Goal: Task Accomplishment & Management: Manage account settings

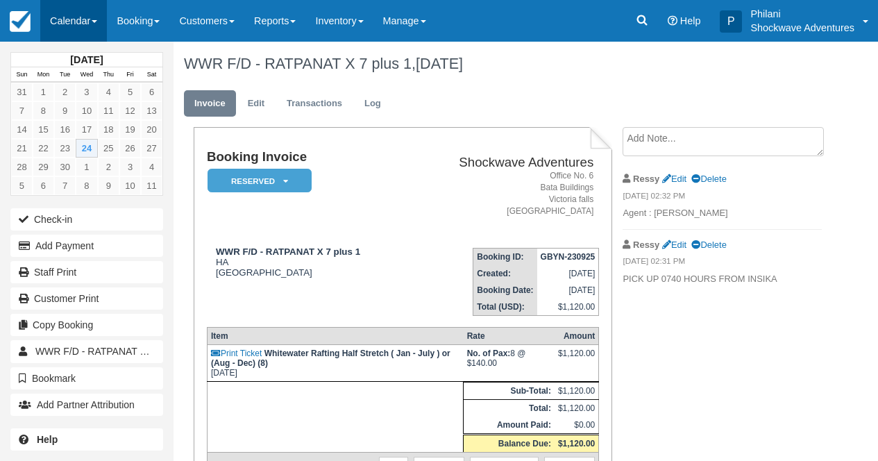
click at [87, 19] on link "Calendar" at bounding box center [73, 21] width 67 height 42
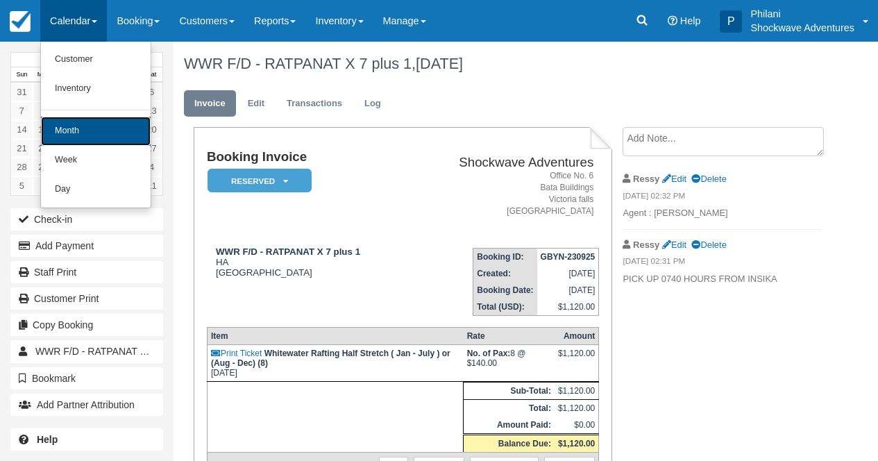
click at [92, 137] on link "Month" at bounding box center [96, 131] width 110 height 29
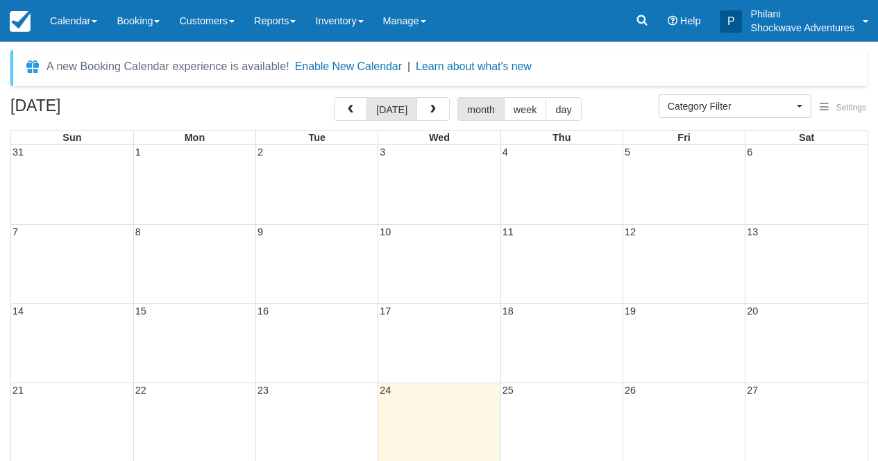
select select
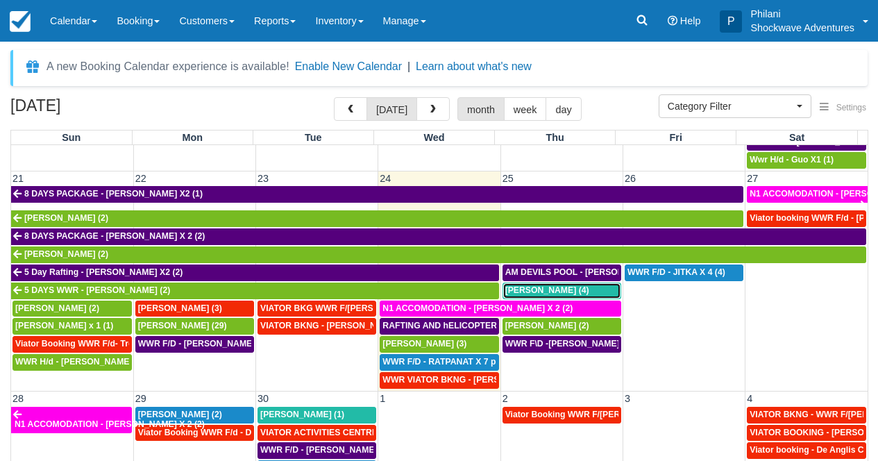
click at [578, 292] on div "Jeff Smith (4)" at bounding box center [561, 290] width 113 height 11
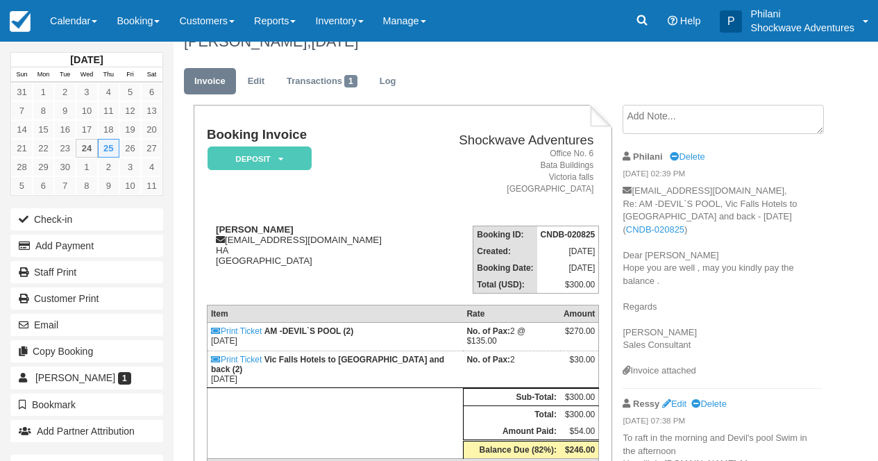
scroll to position [22, 0]
click at [87, 15] on link "Calendar" at bounding box center [73, 21] width 67 height 42
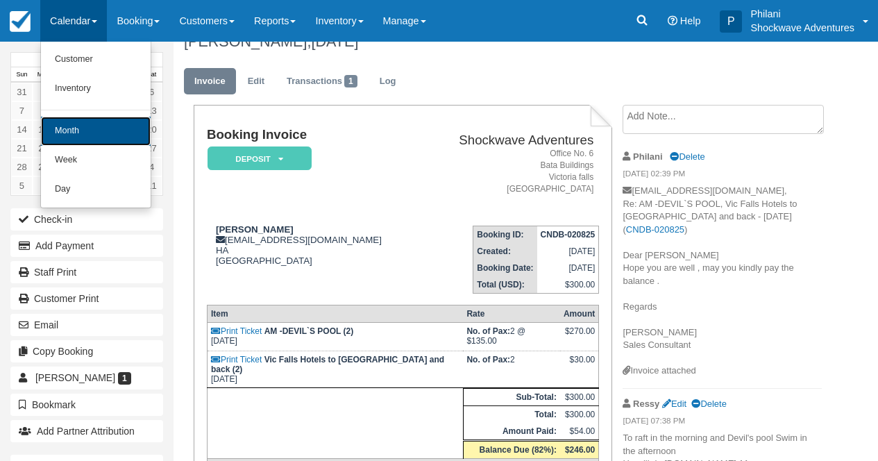
click at [113, 126] on link "Month" at bounding box center [96, 131] width 110 height 29
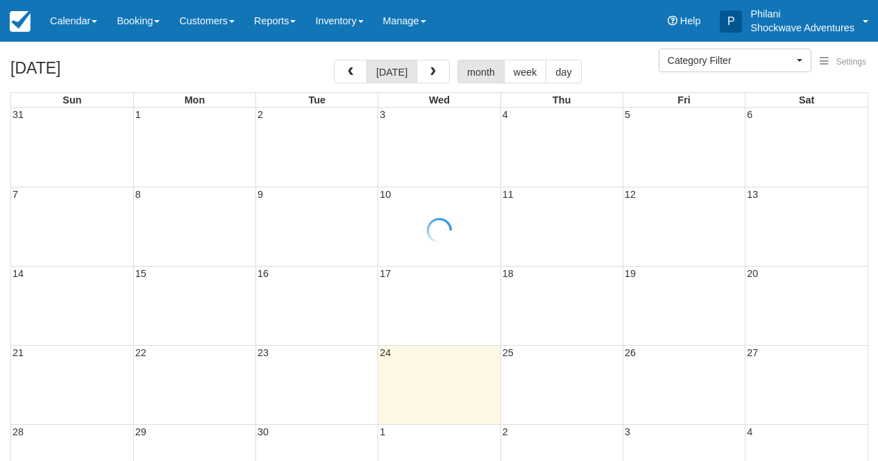
select select
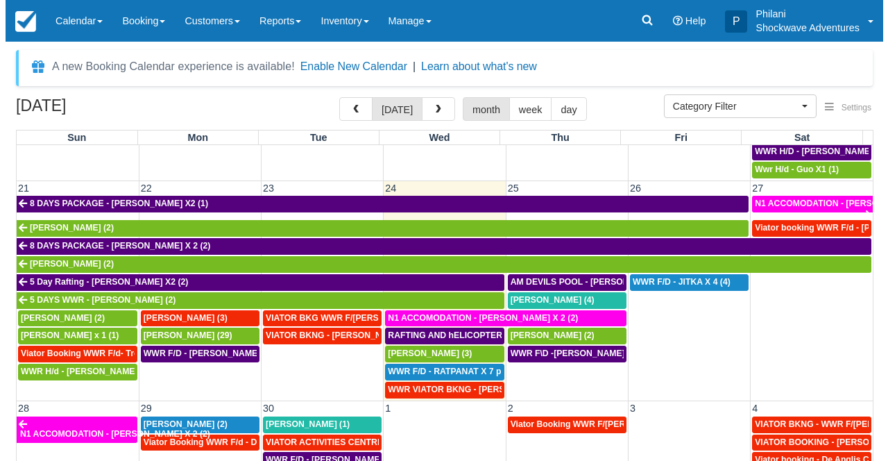
scroll to position [642, 0]
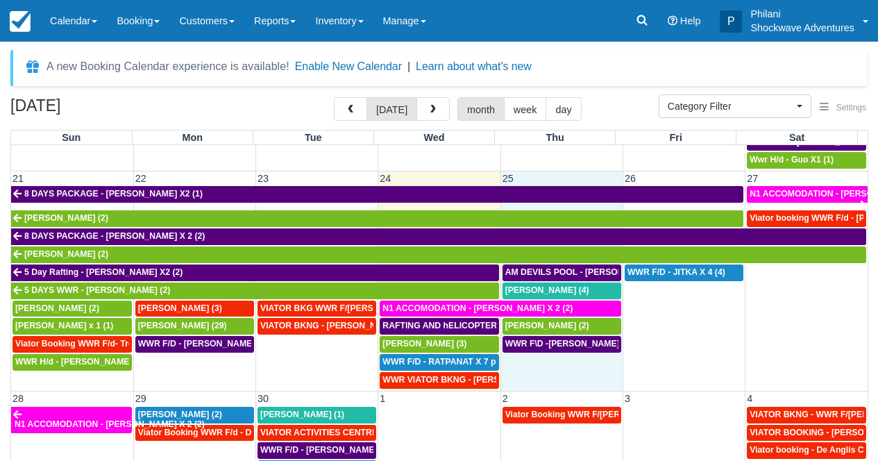
click at [578, 368] on td "WWR F\D -MARCO PAPALIA X2 (2)" at bounding box center [561, 362] width 122 height 54
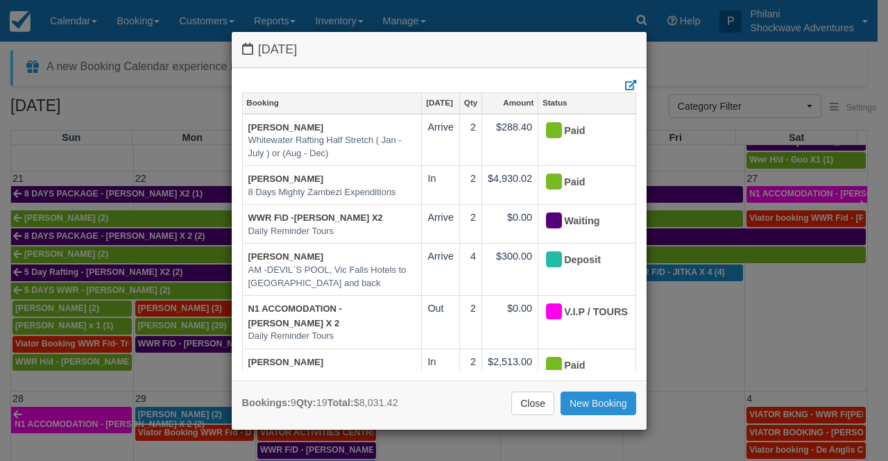
click at [604, 404] on link "New Booking" at bounding box center [599, 403] width 76 height 24
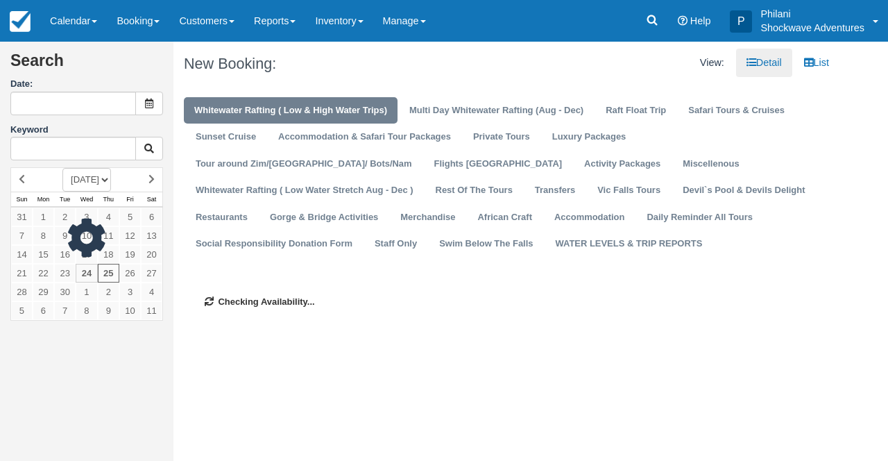
type input "09/25/25"
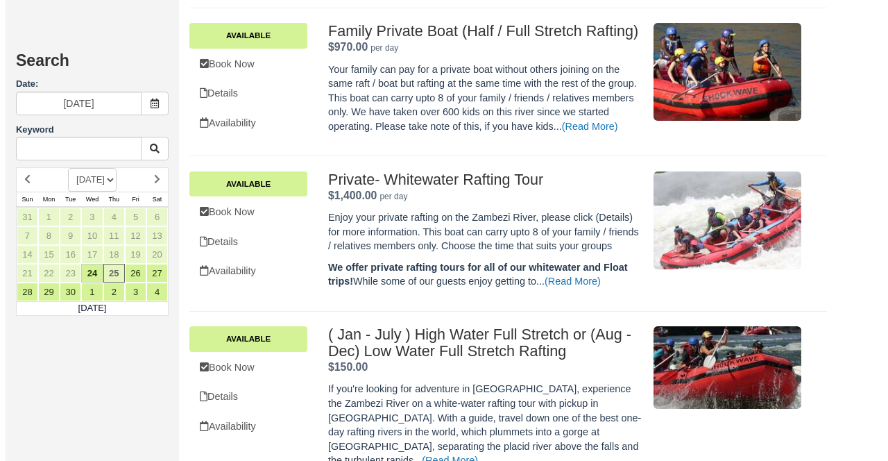
scroll to position [718, 0]
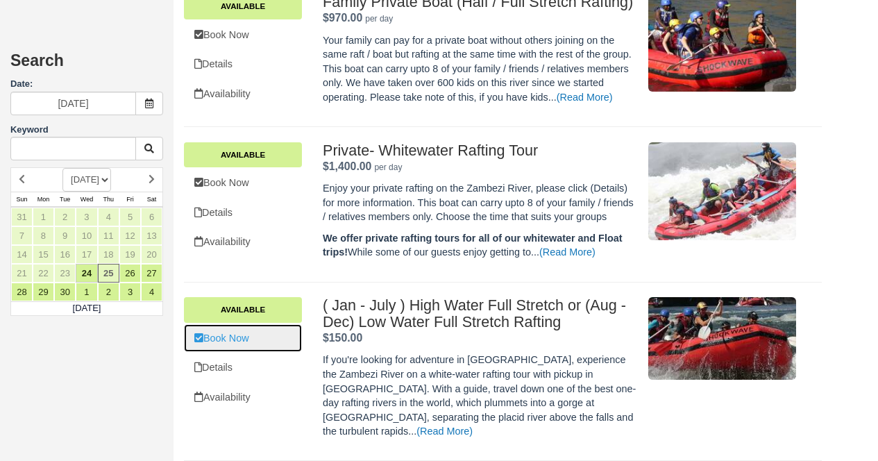
click at [257, 353] on link "Book Now" at bounding box center [243, 338] width 118 height 28
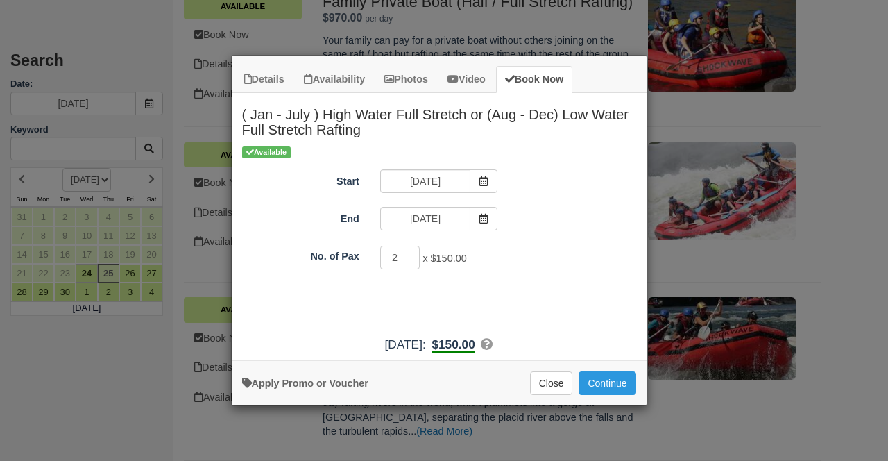
type input "2"
click at [412, 255] on input "2" at bounding box center [400, 258] width 40 height 24
click at [625, 385] on button "Continue" at bounding box center [607, 383] width 57 height 24
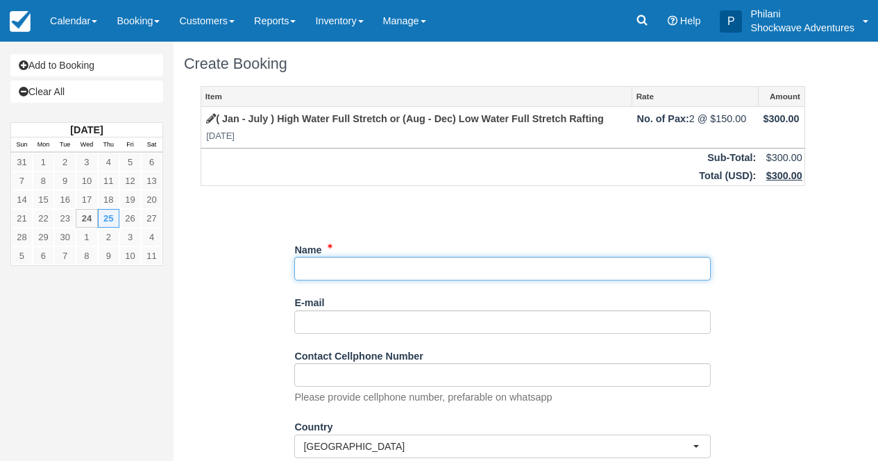
click at [307, 275] on input "Name" at bounding box center [502, 269] width 416 height 24
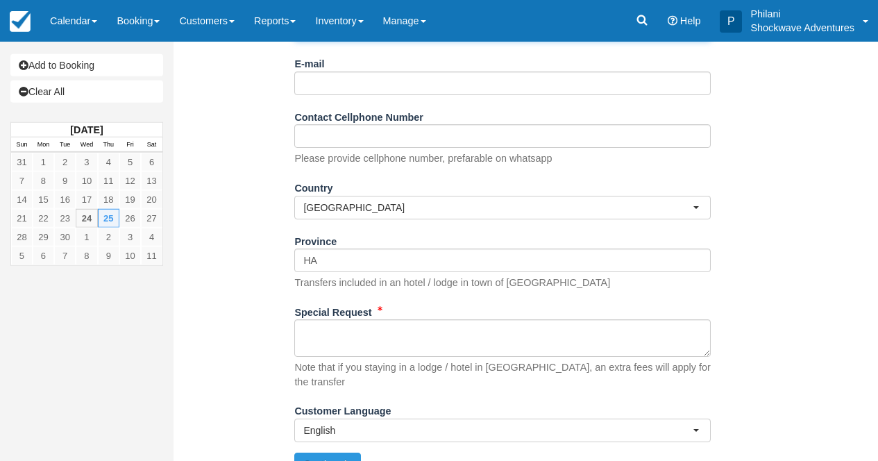
scroll to position [257, 0]
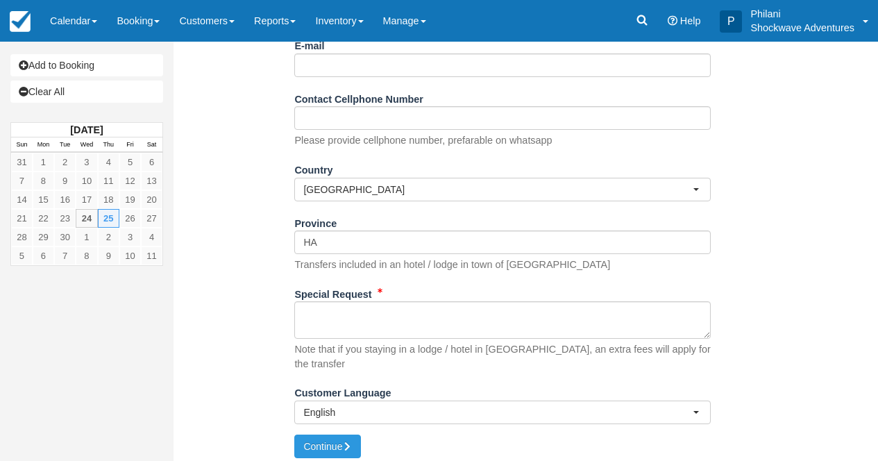
type input "[PERSON_NAME] 2"
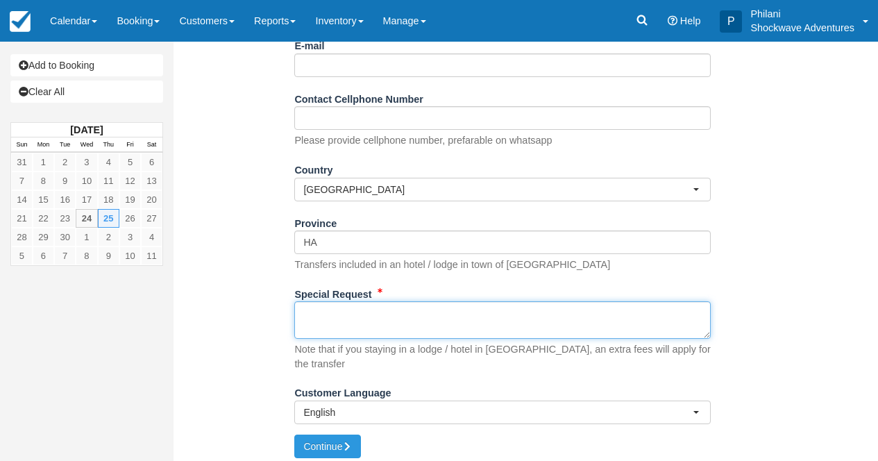
click at [386, 320] on textarea "Special Request" at bounding box center [502, 319] width 416 height 37
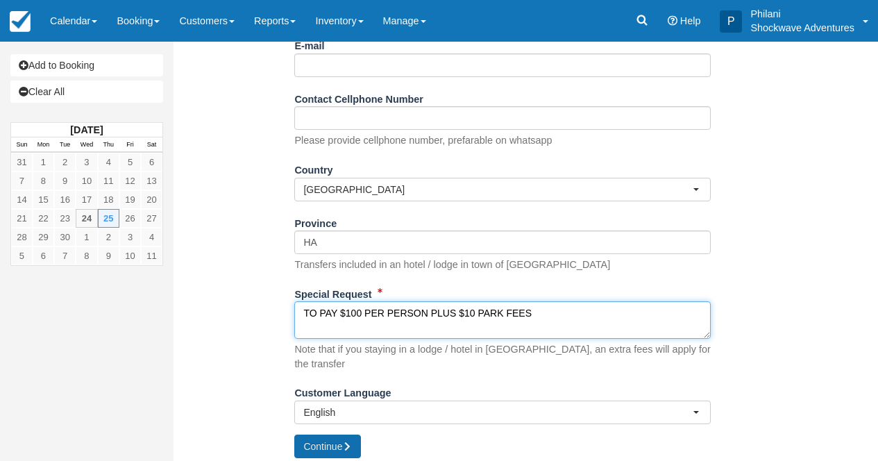
type textarea "TO PAY $100 PER PERSON PLUS $10 PARK FEES"
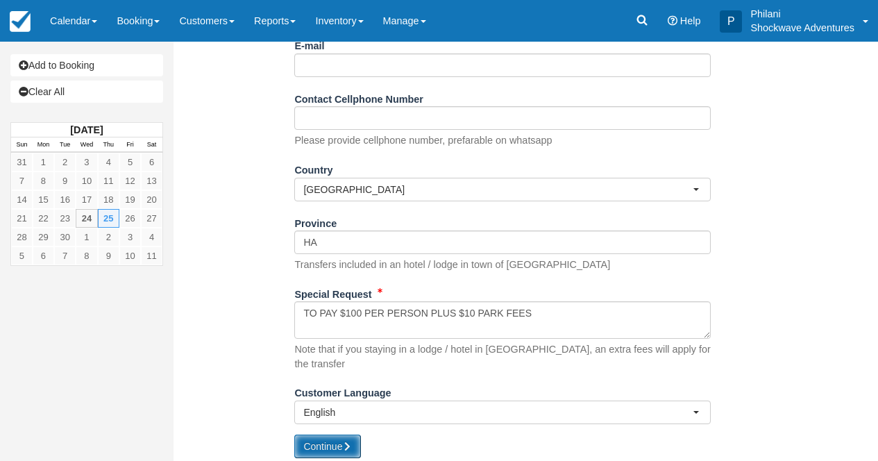
click at [344, 438] on button "Continue" at bounding box center [327, 447] width 67 height 24
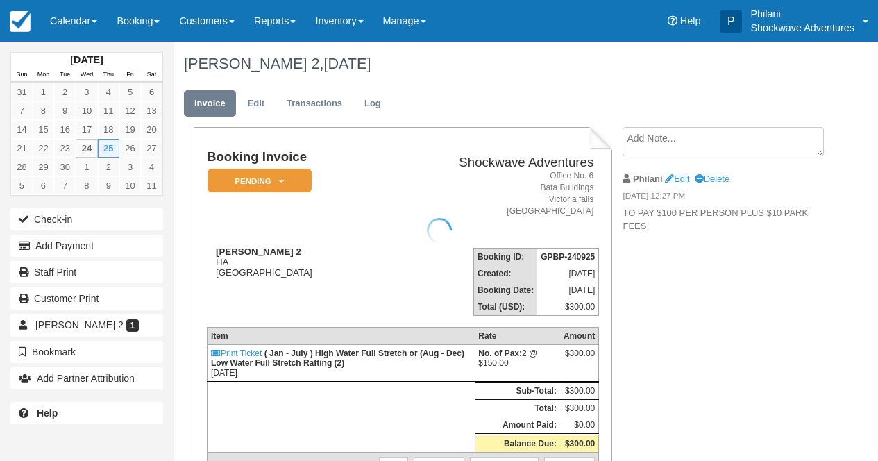
click at [680, 174] on div at bounding box center [439, 230] width 878 height 461
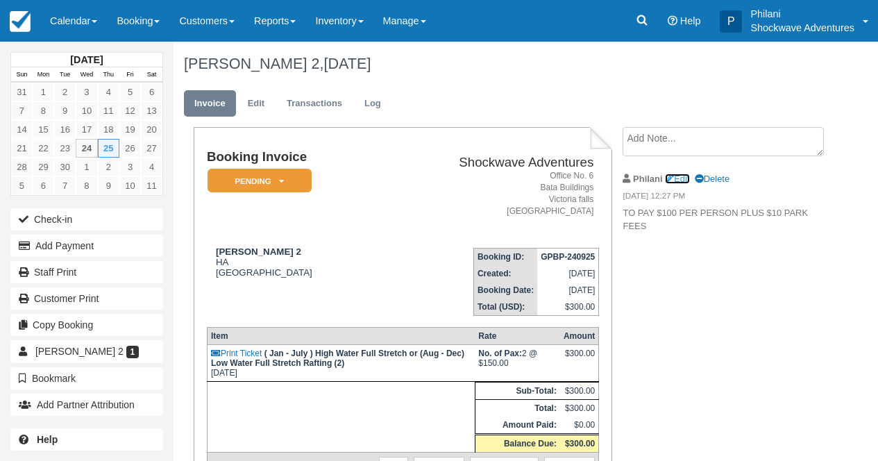
click at [689, 179] on link "Edit" at bounding box center [677, 179] width 24 height 10
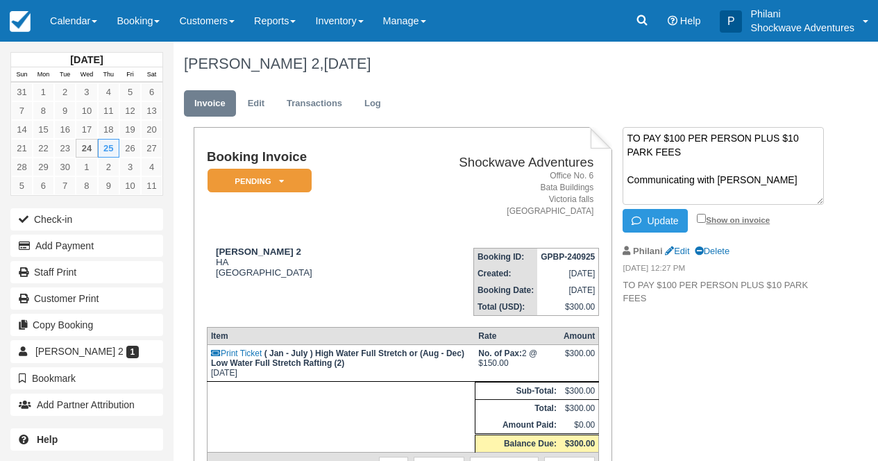
type textarea "TO PAY $100 PER PERSON PLUS $10 PARK FEES Communicating with [PERSON_NAME]"
click at [700, 217] on input "Show on invoice" at bounding box center [701, 218] width 9 height 9
checkbox input "true"
click at [677, 224] on button "Update" at bounding box center [655, 221] width 65 height 24
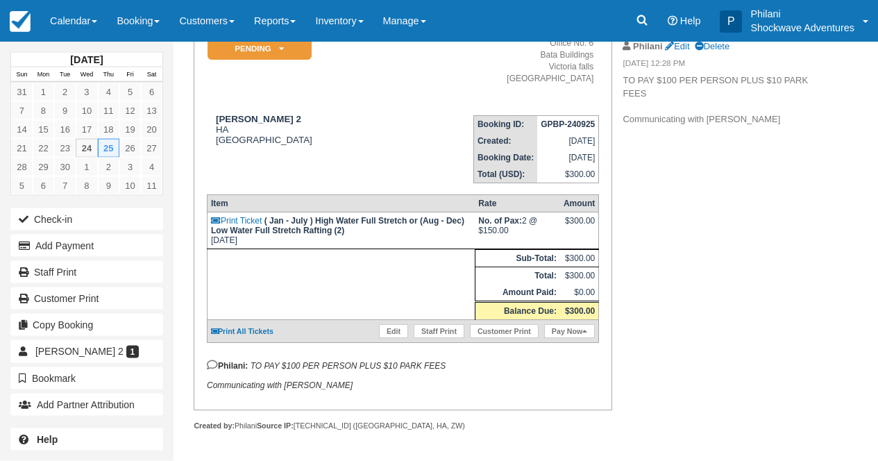
scroll to position [150, 0]
click at [394, 332] on link "Edit" at bounding box center [393, 331] width 29 height 14
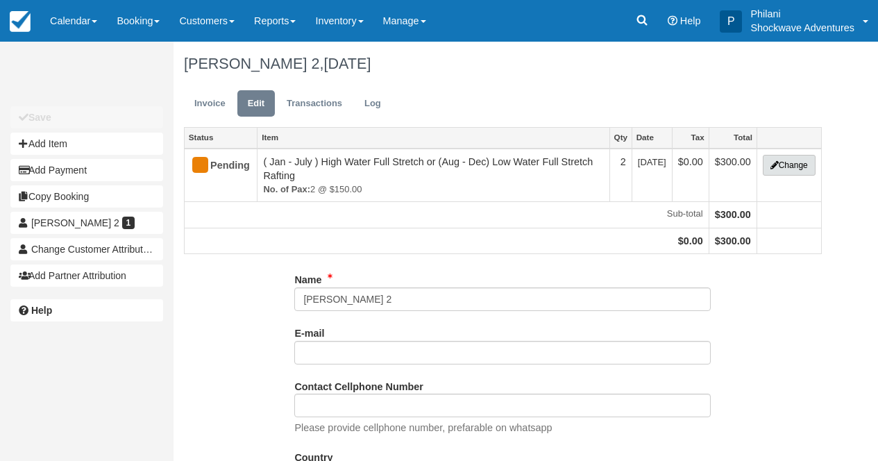
click at [787, 169] on button "Change" at bounding box center [789, 165] width 53 height 21
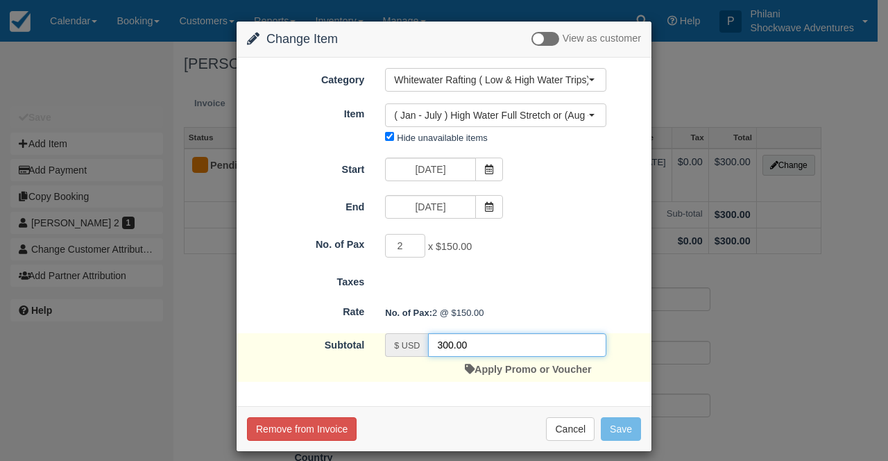
click at [437, 348] on input "300.00" at bounding box center [517, 345] width 178 height 24
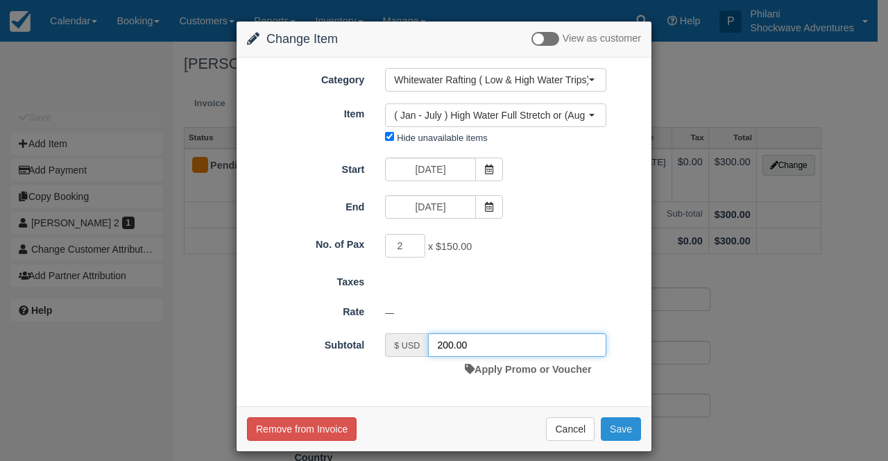
type input "200.00"
click at [625, 430] on button "Save" at bounding box center [621, 429] width 40 height 24
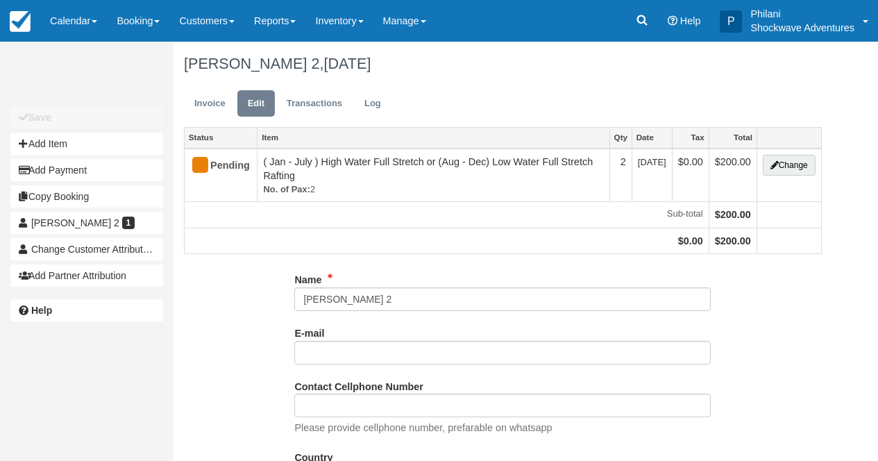
click at [214, 103] on link "Invoice" at bounding box center [210, 103] width 52 height 27
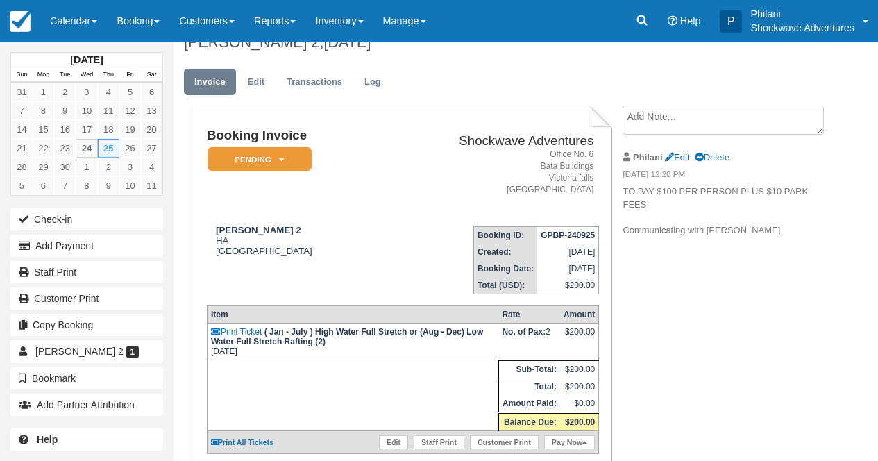
scroll to position [11, 0]
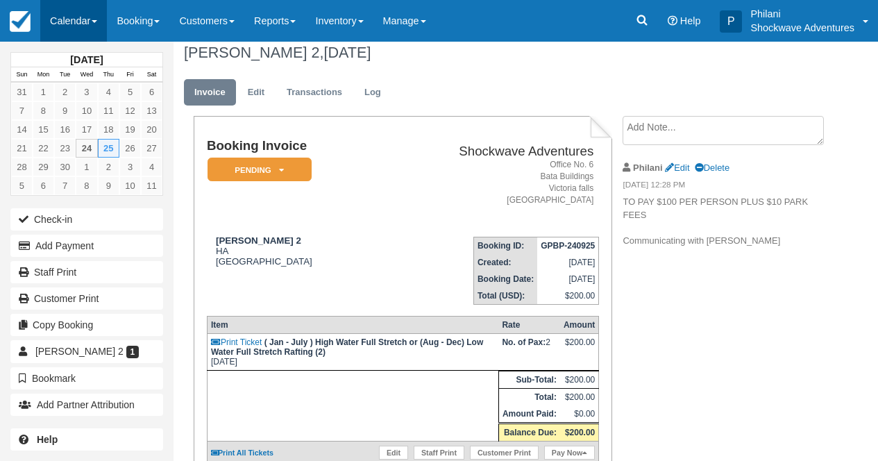
click at [71, 23] on link "Calendar" at bounding box center [73, 21] width 67 height 42
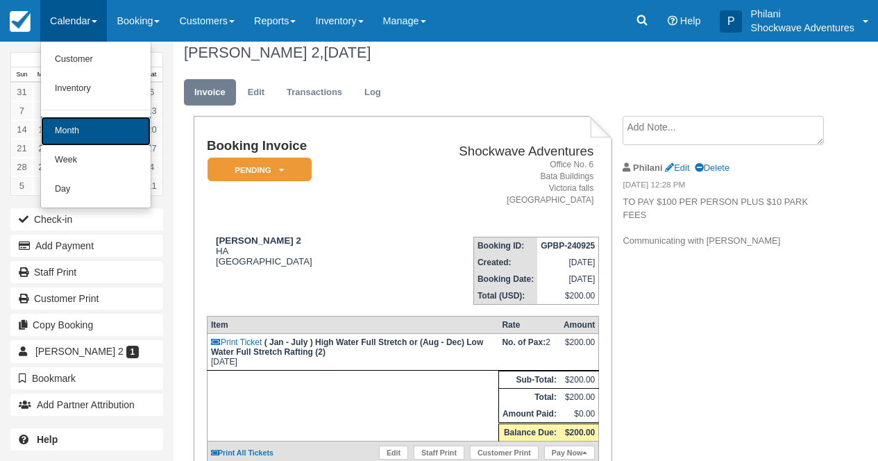
click at [106, 137] on link "Month" at bounding box center [96, 131] width 110 height 29
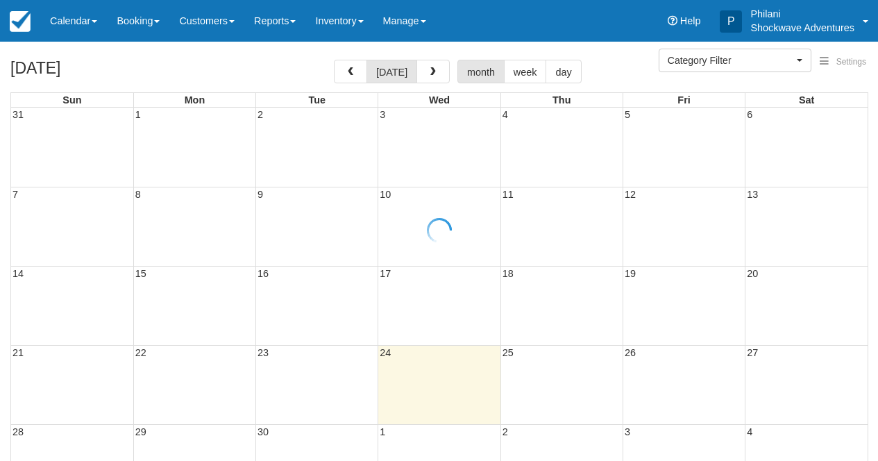
select select
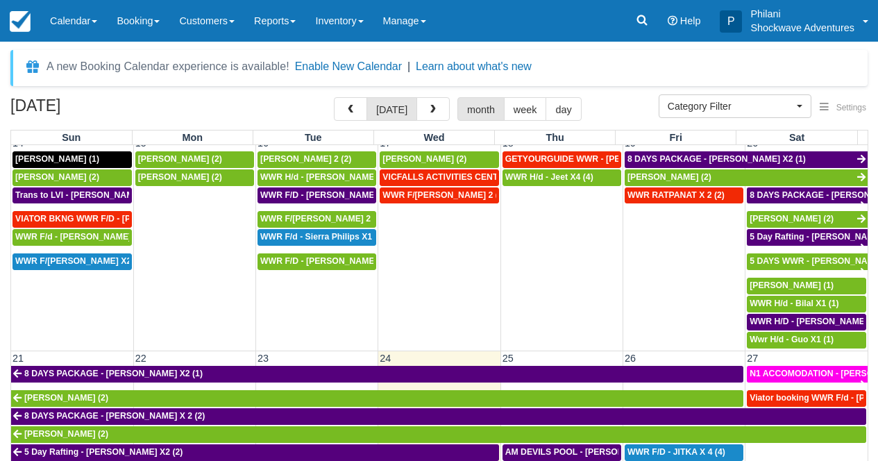
scroll to position [642, 0]
